Goal: Find specific page/section: Find specific page/section

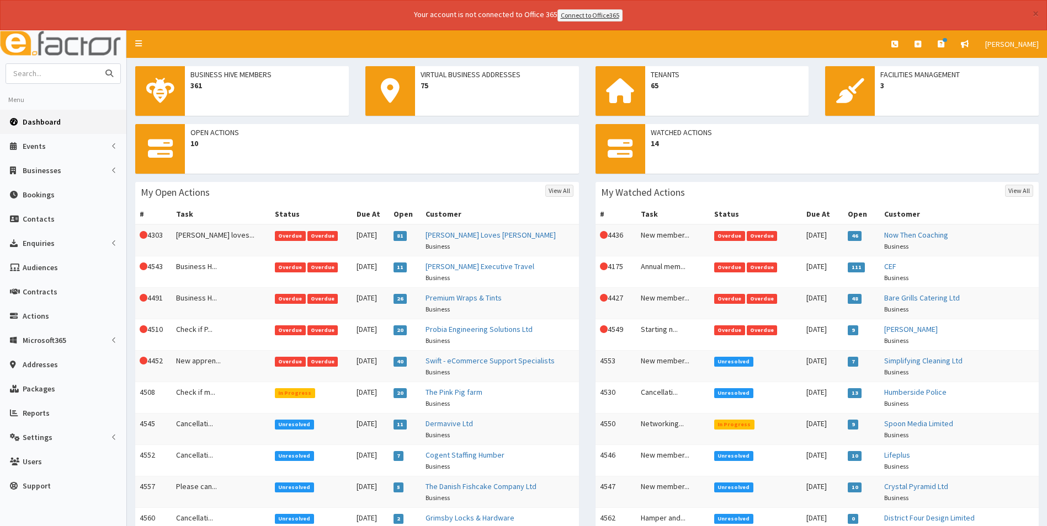
click at [57, 74] on input "text" at bounding box center [52, 73] width 93 height 19
type input "hrough"
click at [98, 64] on button "submit" at bounding box center [109, 73] width 22 height 19
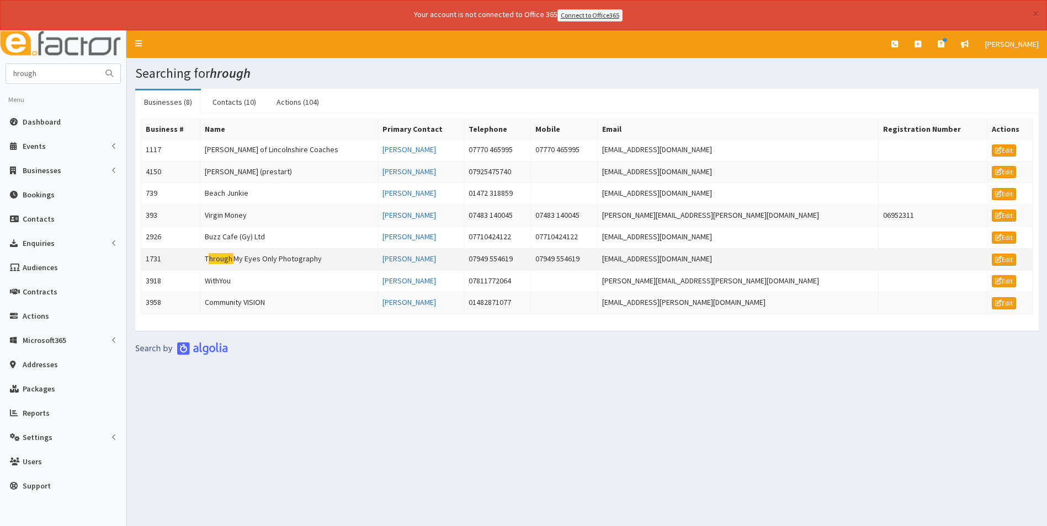
click at [298, 255] on td "T hrough My Eyes Only Photography" at bounding box center [289, 259] width 178 height 22
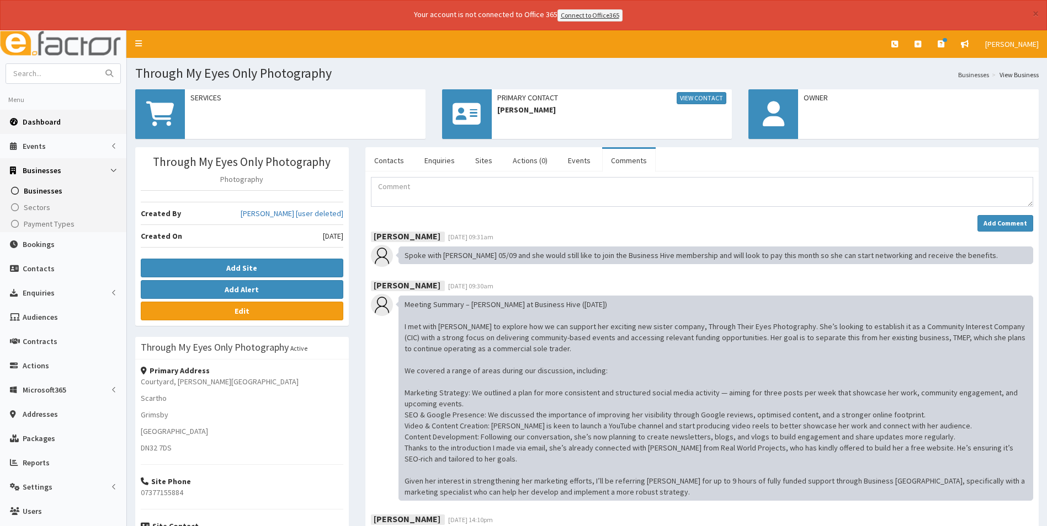
click at [52, 124] on span "Dashboard" at bounding box center [42, 122] width 38 height 10
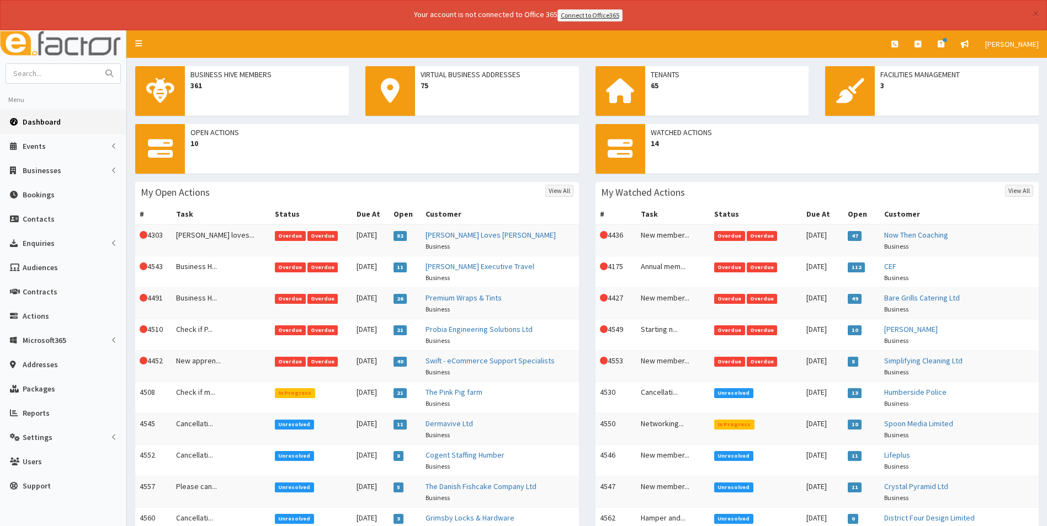
click at [49, 125] on span "Dashboard" at bounding box center [42, 122] width 38 height 10
